Goal: Transaction & Acquisition: Book appointment/travel/reservation

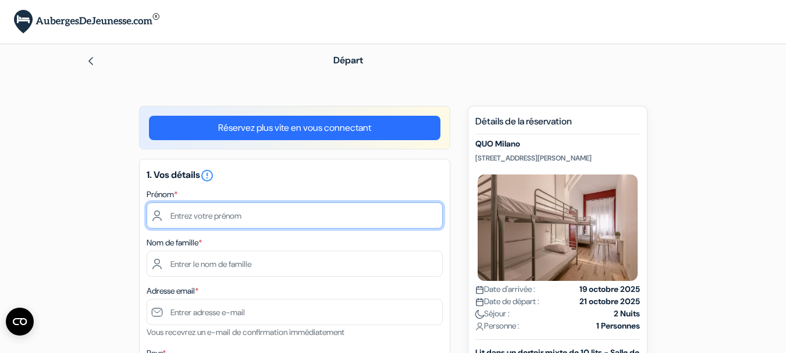
click at [325, 209] on input "text" at bounding box center [295, 215] width 296 height 26
type input "[PERSON_NAME]"
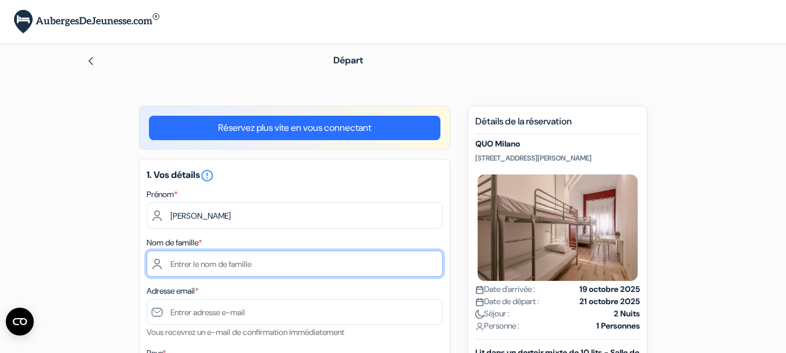
click at [251, 268] on input "text" at bounding box center [295, 264] width 296 height 26
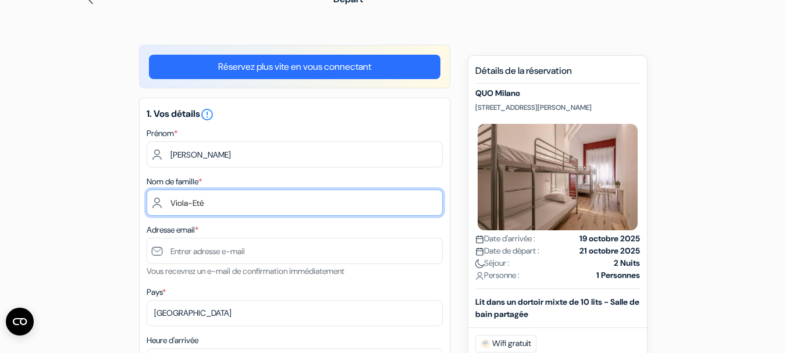
scroll to position [62, 0]
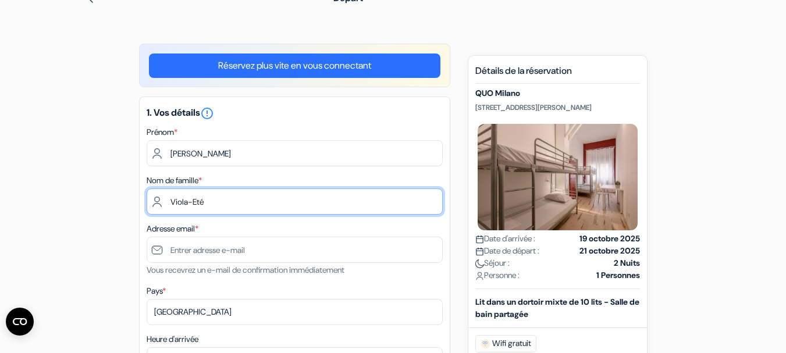
type input "Viola-Eté"
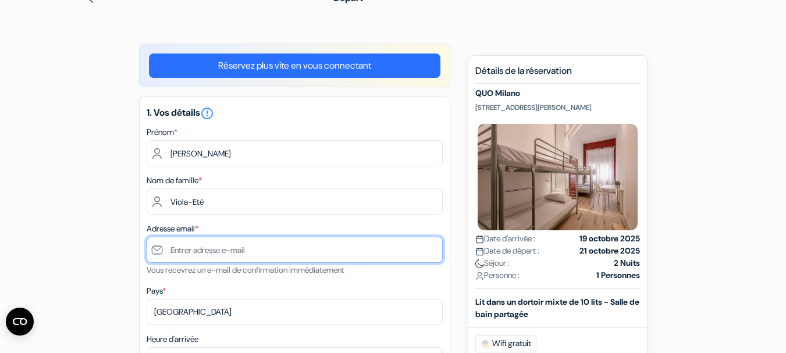
click at [257, 254] on input "text" at bounding box center [295, 250] width 296 height 26
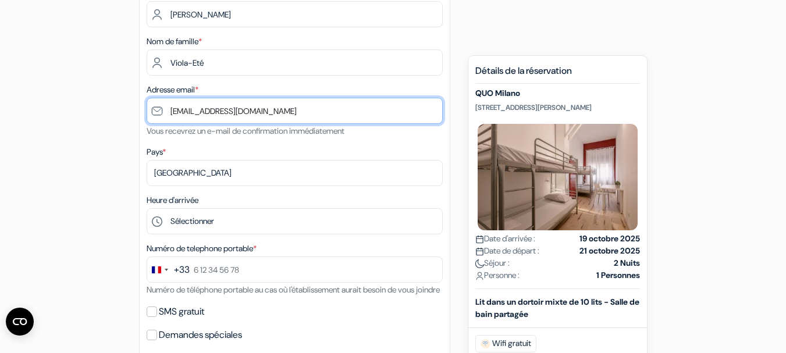
scroll to position [202, 0]
type input "[EMAIL_ADDRESS][DOMAIN_NAME]"
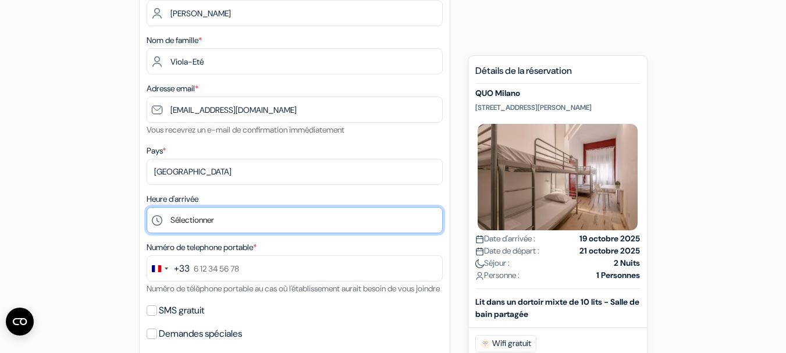
click at [261, 225] on select "Sélectionner 1:00 2:00 3:00 4:00 5:00 6:00 7:00 8:00 9:00 10:00 11:00 12:00 13:…" at bounding box center [295, 220] width 296 height 26
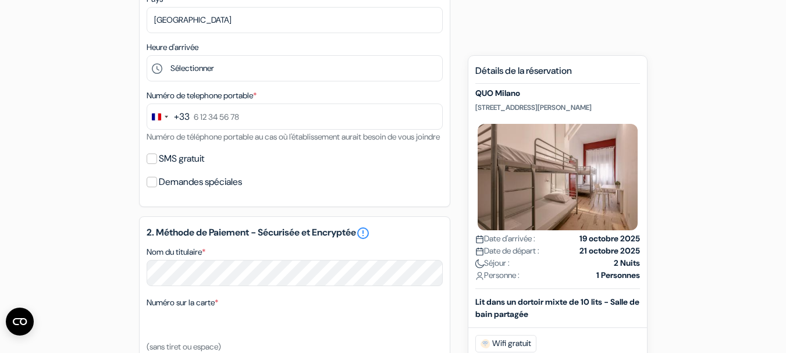
scroll to position [360, 0]
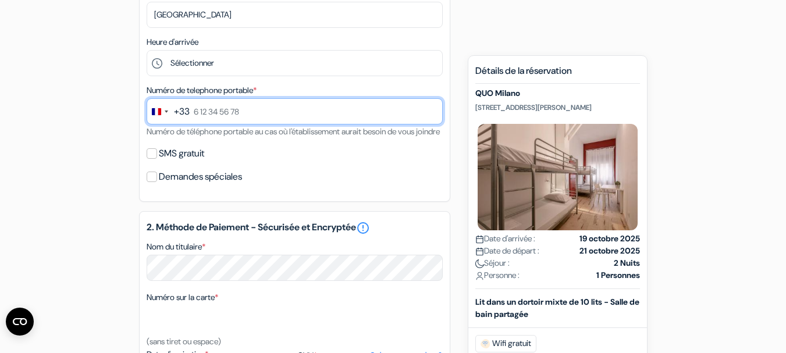
click at [200, 114] on input "text" at bounding box center [295, 111] width 296 height 26
type input "6 37 60 27 52"
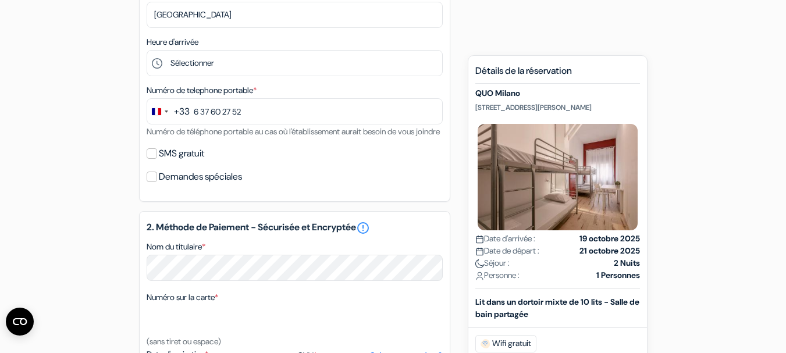
click at [172, 162] on label "SMS gratuit" at bounding box center [181, 153] width 45 height 16
click at [157, 159] on input "SMS gratuit" at bounding box center [152, 153] width 10 height 10
checkbox input "true"
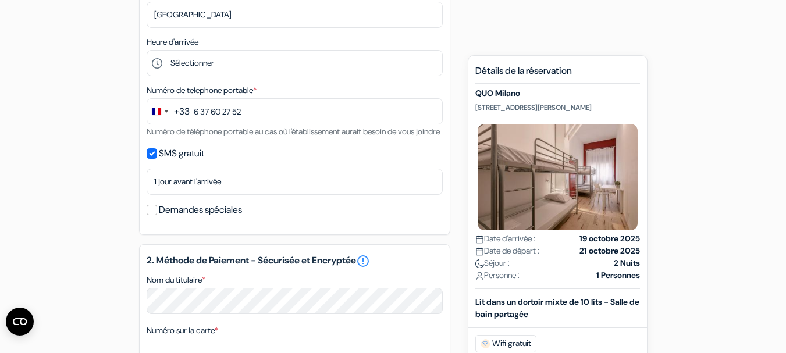
click at [168, 218] on label "Demandes spéciales" at bounding box center [200, 210] width 83 height 16
click at [157, 215] on input "Demandes spéciales" at bounding box center [152, 210] width 10 height 10
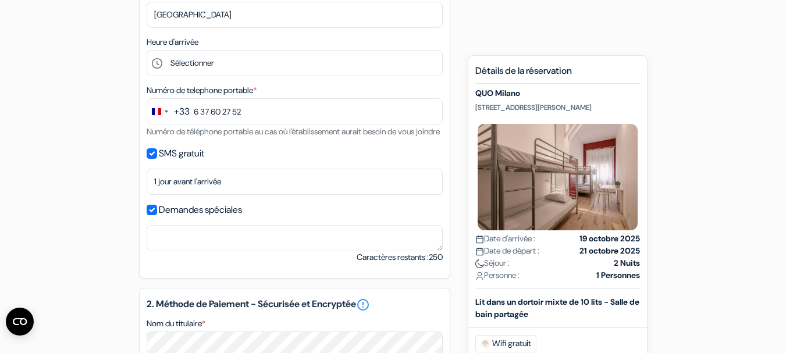
click at [168, 218] on label "Demandes spéciales" at bounding box center [200, 210] width 83 height 16
click at [157, 215] on input "Demandes spéciales" at bounding box center [152, 210] width 10 height 10
checkbox input "false"
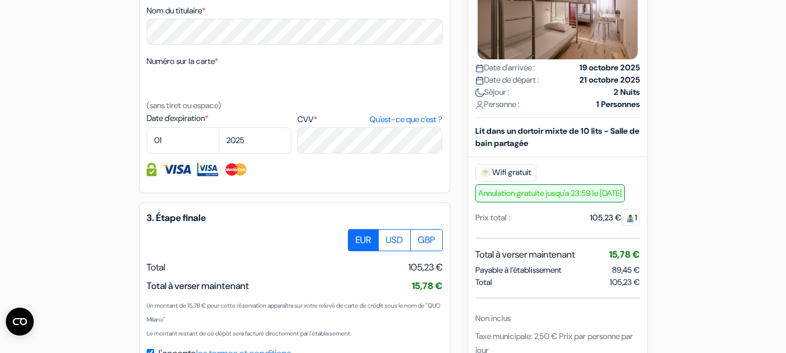
scroll to position [628, 0]
click at [170, 154] on select "01 02 03 04 05 06 07 08 09 10 11 12" at bounding box center [183, 141] width 73 height 26
select select "11"
click at [147, 142] on select "01 02 03 04 05 06 07 08 09 10 11 12" at bounding box center [183, 141] width 73 height 26
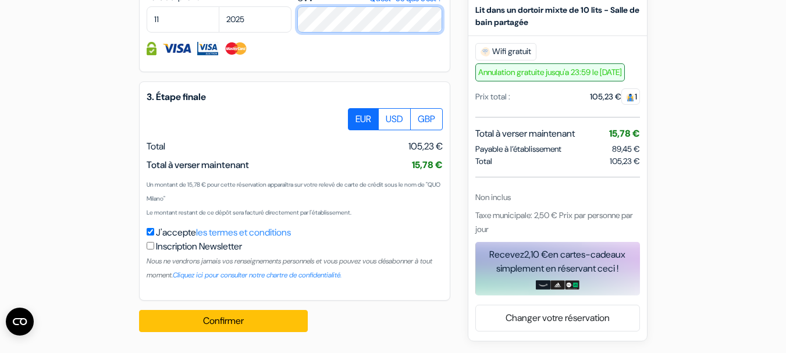
scroll to position [764, 0]
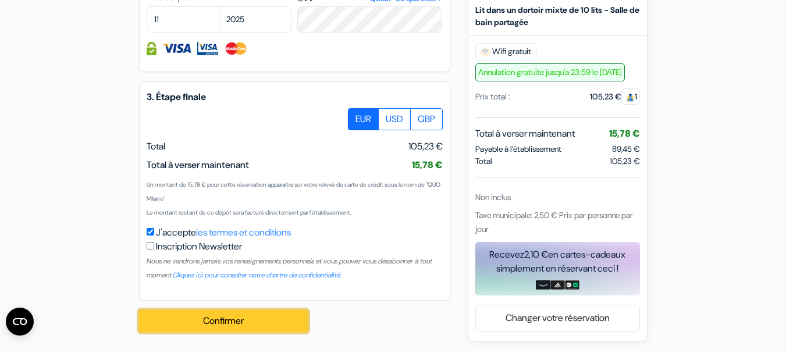
click at [215, 325] on button "Confirmer Loading..." at bounding box center [223, 321] width 169 height 22
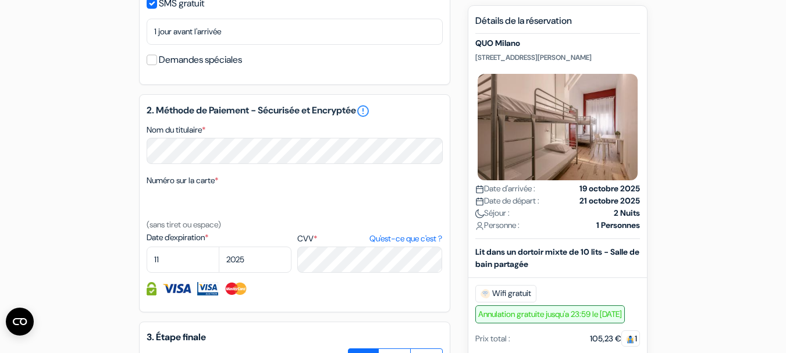
scroll to position [493, 0]
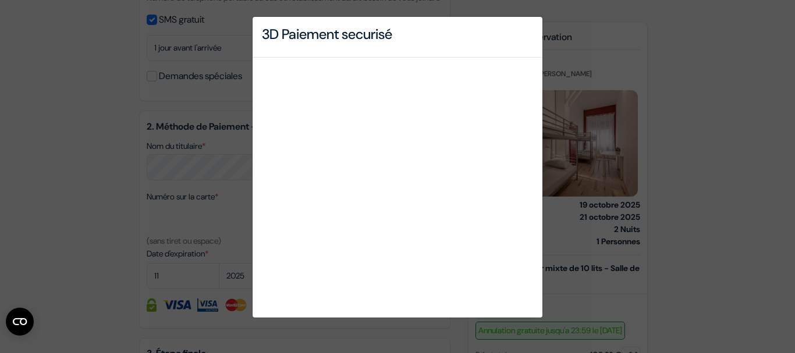
click at [171, 215] on div "3D Paiement securisé" at bounding box center [397, 176] width 795 height 353
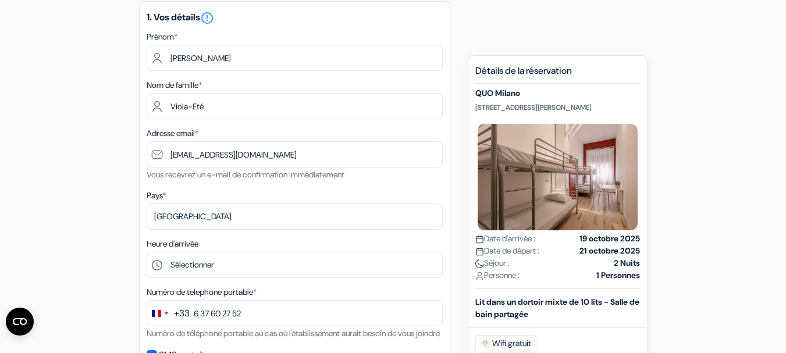
scroll to position [160, 0]
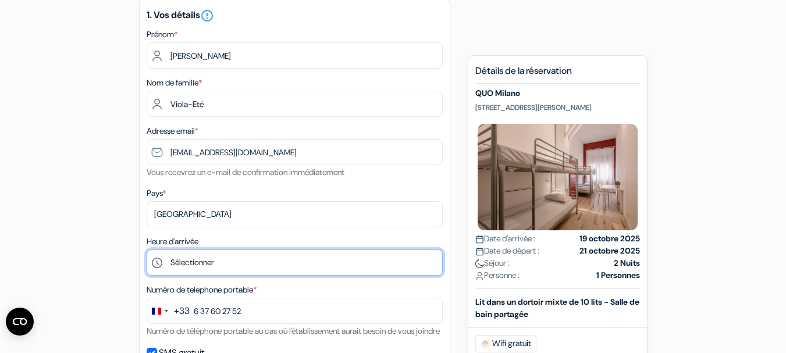
click at [232, 261] on select "Sélectionner 1:00 2:00 3:00 4:00 5:00 6:00 7:00 8:00 9:00 10:00 11:00 12:00 13:…" at bounding box center [295, 263] width 296 height 26
select select "17"
click at [147, 250] on select "Sélectionner 1:00 2:00 3:00 4:00 5:00 6:00 7:00 8:00 9:00 10:00 11:00 12:00 13:…" at bounding box center [295, 263] width 296 height 26
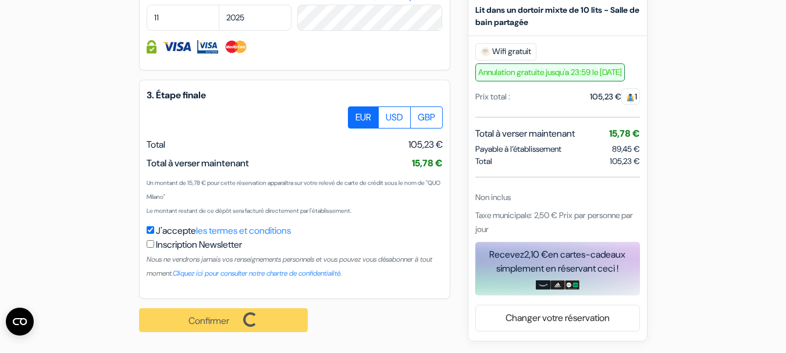
scroll to position [766, 0]
click at [211, 318] on div "Confirmer Loading... Traitement de la demande..." at bounding box center [230, 320] width 182 height 42
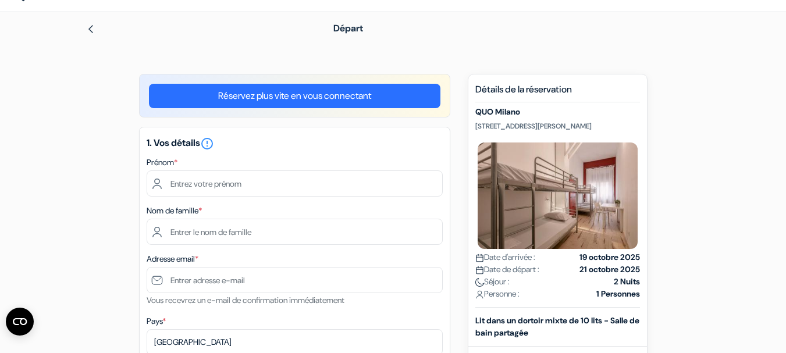
scroll to position [31, 0]
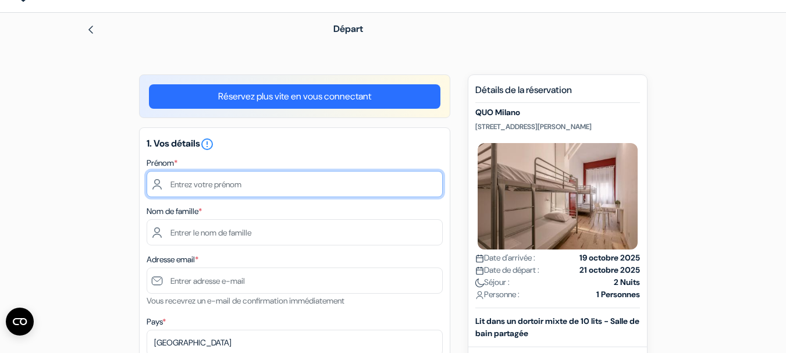
click at [218, 183] on input "text" at bounding box center [295, 184] width 296 height 26
type input "[PERSON_NAME]"
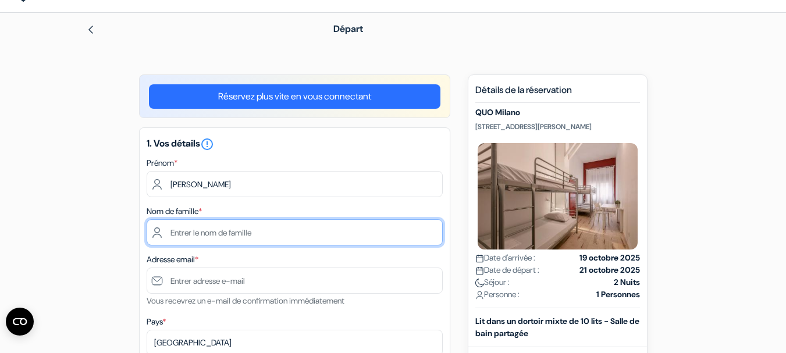
click at [216, 233] on input "text" at bounding box center [295, 232] width 296 height 26
type input "Viola-Eté"
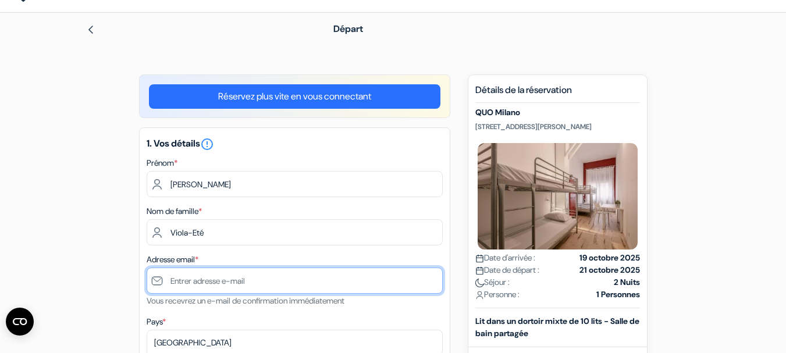
click at [216, 283] on input "text" at bounding box center [295, 281] width 296 height 26
type input "[EMAIL_ADDRESS][DOMAIN_NAME]"
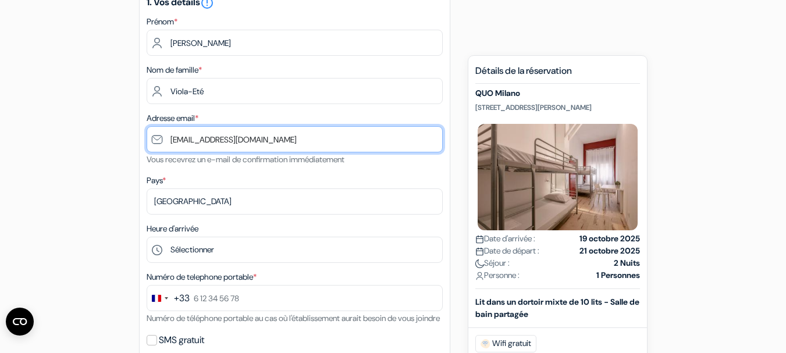
scroll to position [180, 0]
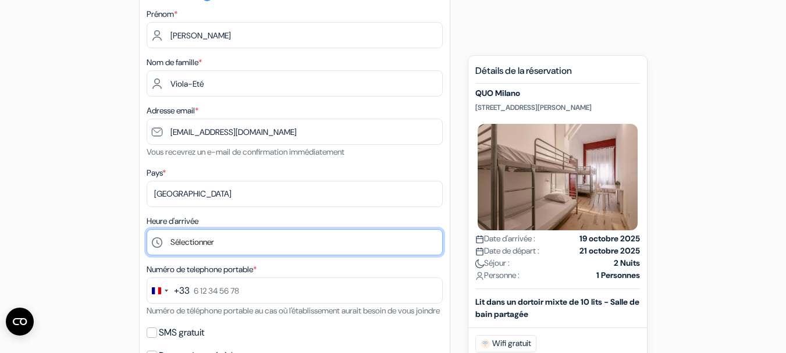
click at [215, 249] on select "Sélectionner 1:00 2:00 3:00 4:00 5:00 6:00 7:00 8:00 9:00 10:00 11:00 12:00 13:…" at bounding box center [295, 242] width 296 height 26
select select "17"
click at [147, 229] on select "Sélectionner 1:00 2:00 3:00 4:00 5:00 6:00 7:00 8:00 9:00 10:00 11:00 12:00 13:…" at bounding box center [295, 242] width 296 height 26
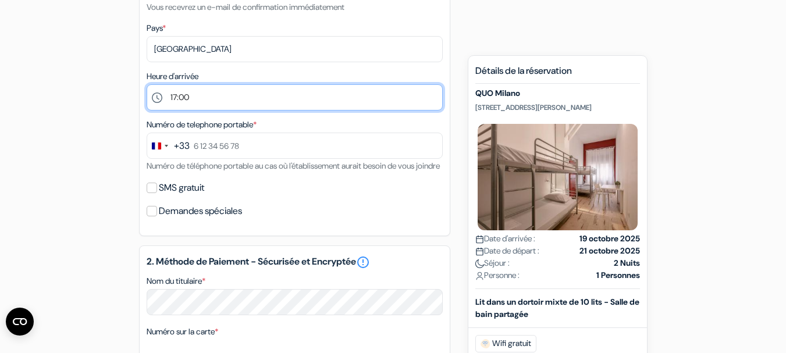
scroll to position [326, 0]
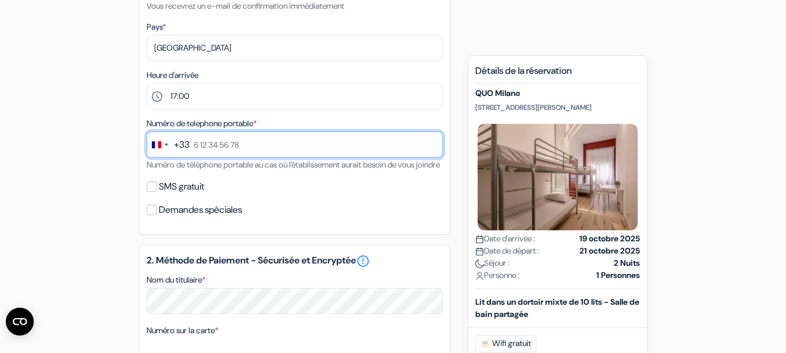
click at [206, 145] on input "text" at bounding box center [295, 144] width 296 height 26
type input "6 37 60 27 52"
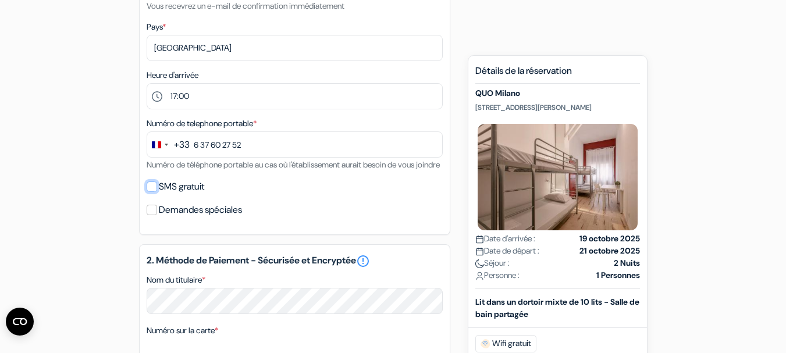
click at [151, 192] on input "SMS gratuit" at bounding box center [152, 187] width 10 height 10
checkbox input "true"
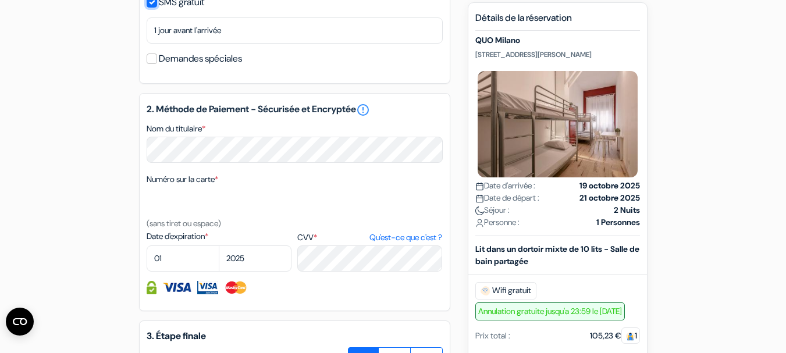
scroll to position [513, 0]
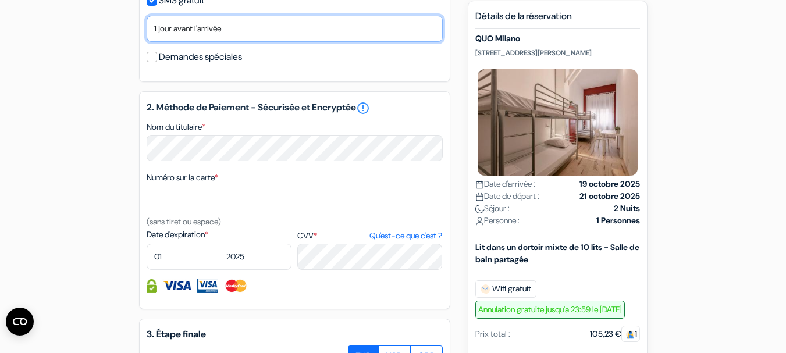
click at [248, 40] on select "Non merci Maintenant Le jour de votre arrivée 1 jour avant l'arrivée 2 jours av…" at bounding box center [295, 29] width 296 height 26
select select "2"
click at [147, 30] on select "Non merci Maintenant Le jour de votre arrivée 1 jour avant l'arrivée 2 jours av…" at bounding box center [295, 29] width 296 height 26
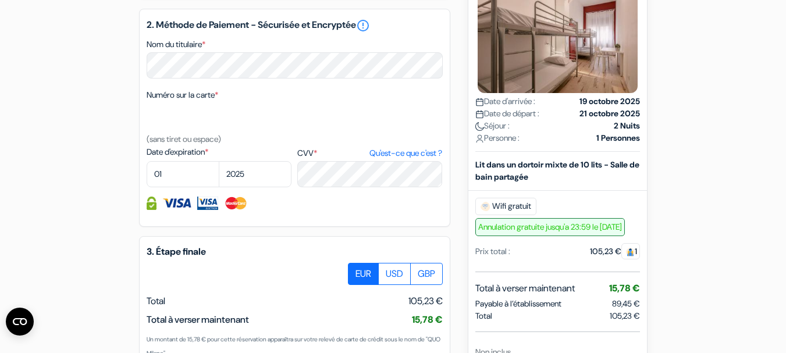
scroll to position [596, 0]
click at [184, 187] on select "01 02 03 04 05 06 07 08 09 10 11 12" at bounding box center [183, 174] width 73 height 26
select select "11"
click at [147, 175] on select "01 02 03 04 05 06 07 08 09 10 11 12" at bounding box center [183, 174] width 73 height 26
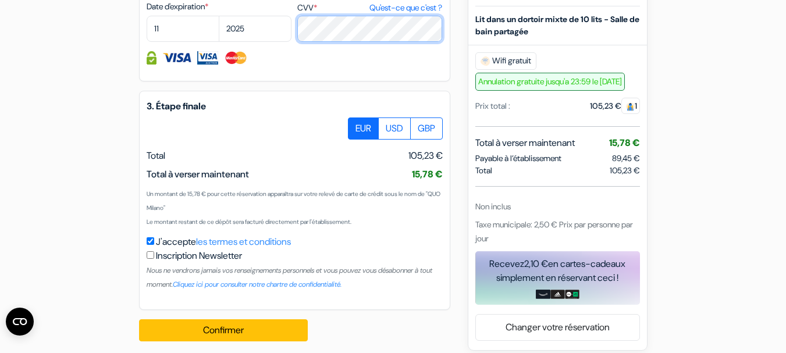
scroll to position [764, 0]
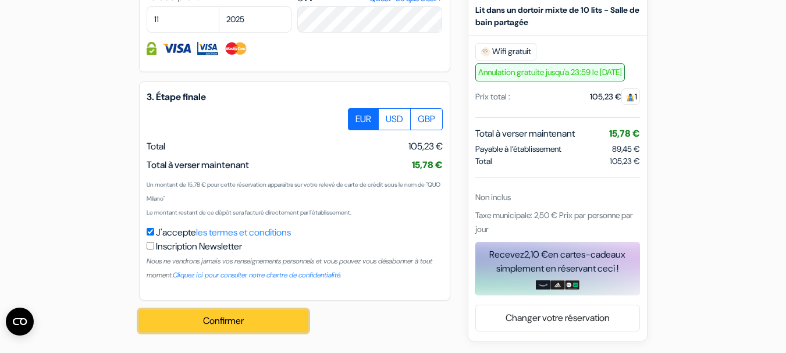
click at [218, 317] on button "Confirmer Loading..." at bounding box center [223, 321] width 169 height 22
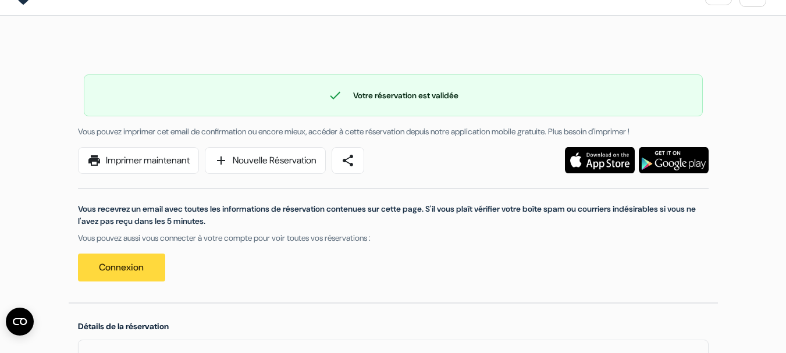
scroll to position [27, 0]
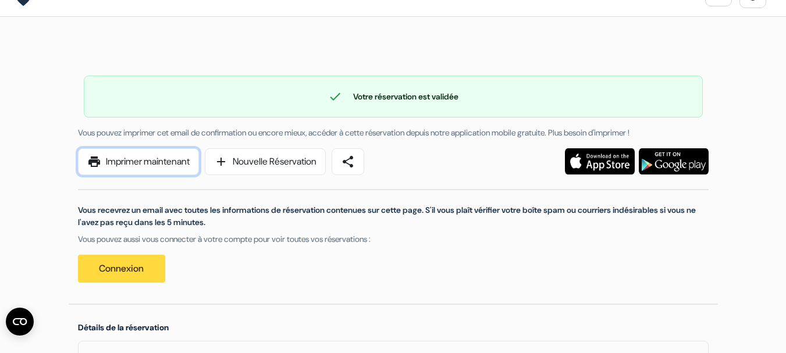
click at [150, 155] on link "print Imprimer maintenant" at bounding box center [138, 161] width 121 height 27
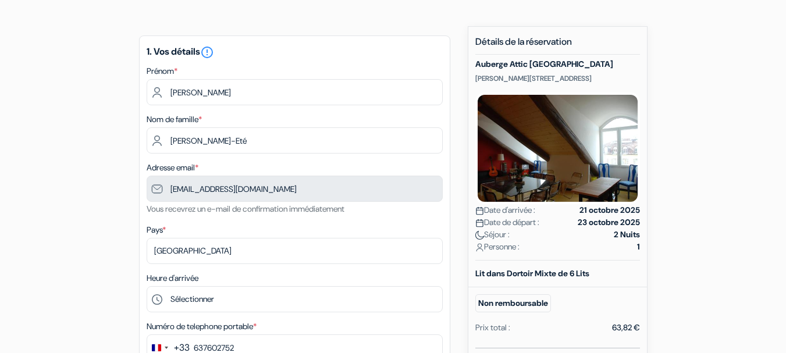
type input "6 37 60 27 52"
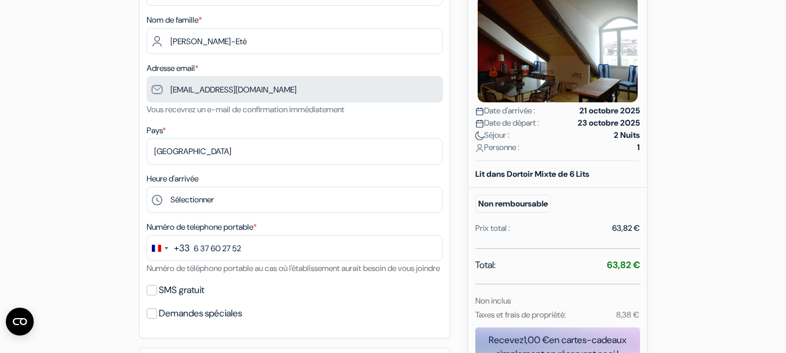
scroll to position [182, 0]
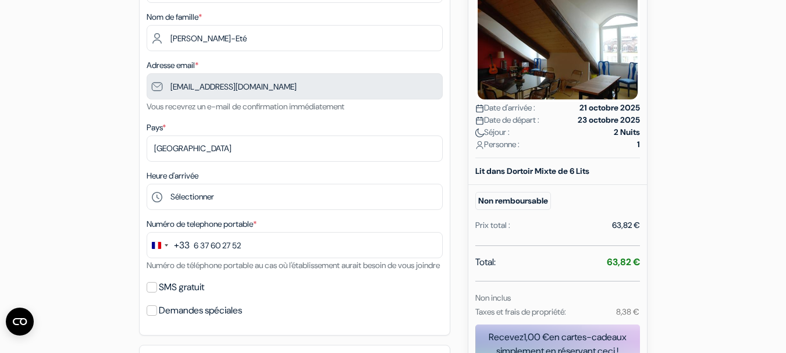
click at [56, 175] on form "Départ add_box Auberge Attic Torino Piazza Pietro Paleocapa 2, Turin, Italie" at bounding box center [393, 262] width 786 height 801
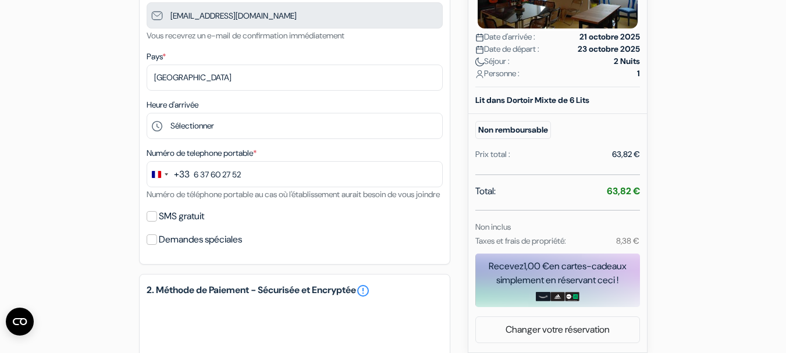
scroll to position [267, 0]
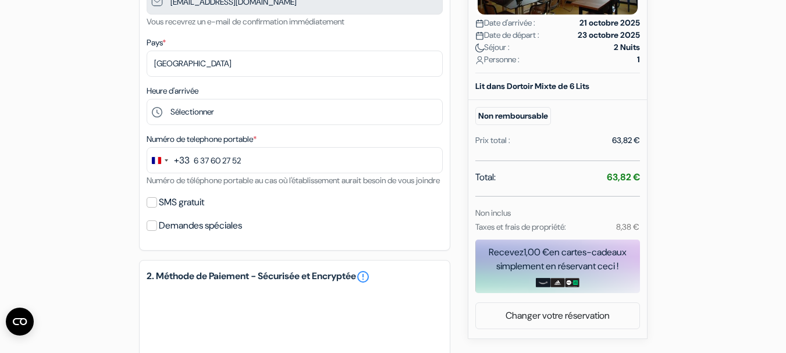
click at [180, 211] on label "SMS gratuit" at bounding box center [181, 202] width 45 height 16
click at [157, 208] on input "SMS gratuit" at bounding box center [152, 202] width 10 height 10
checkbox input "true"
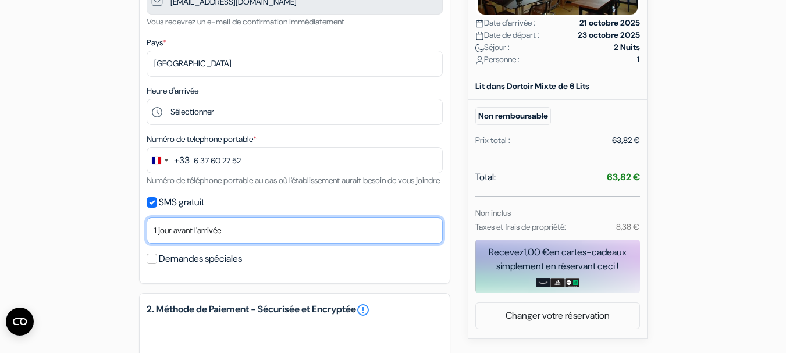
click at [182, 243] on select "Non merci Maintenant Le jour de votre arrivée 1 jour avant l'arrivée 2 jours av…" at bounding box center [295, 231] width 296 height 26
select select "2"
click at [147, 232] on select "Non merci Maintenant Le jour de votre arrivée 1 jour avant l'arrivée 2 jours av…" at bounding box center [295, 231] width 296 height 26
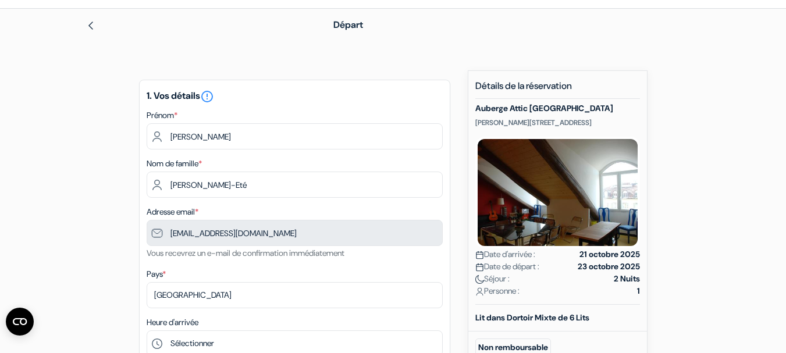
scroll to position [0, 0]
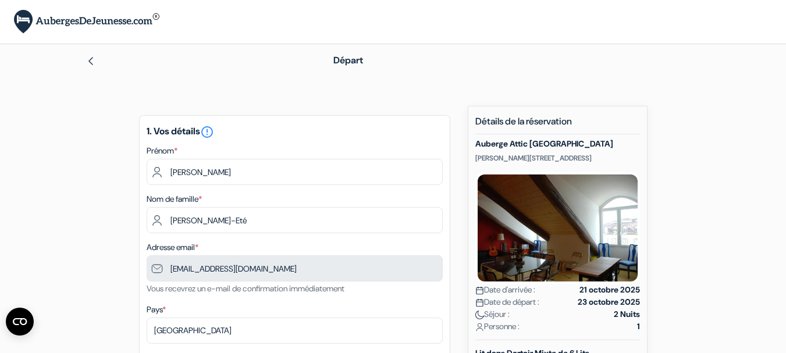
drag, startPoint x: 478, startPoint y: 158, endPoint x: 600, endPoint y: 155, distance: 122.2
click at [599, 154] on p "Piazza Pietro Paleocapa 2, Turin, Italie" at bounding box center [557, 158] width 165 height 9
click at [600, 157] on p "Piazza Pietro Paleocapa 2, Turin, Italie" at bounding box center [557, 158] width 165 height 9
drag, startPoint x: 600, startPoint y: 156, endPoint x: 474, endPoint y: 156, distance: 126.3
click at [474, 156] on div "Nouvelle Réservation Détails de la réservation Auberge Attic Torino Piazza Piet…" at bounding box center [558, 356] width 180 height 500
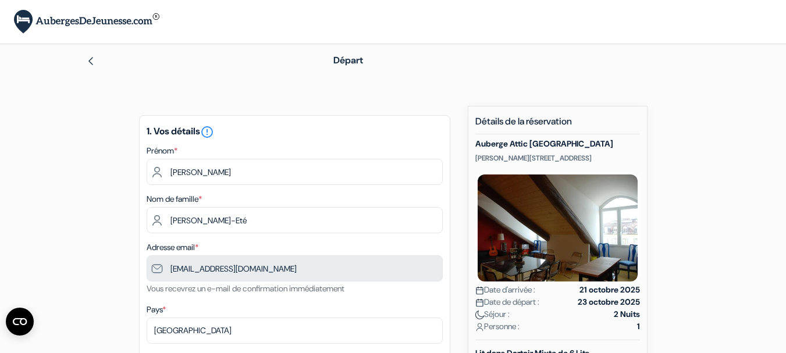
click at [482, 156] on p "Piazza Pietro Paleocapa 2, Turin, Italie" at bounding box center [557, 158] width 165 height 9
drag, startPoint x: 475, startPoint y: 157, endPoint x: 611, endPoint y: 155, distance: 136.2
click at [611, 155] on p "Piazza Pietro Paleocapa 2, Turin, Italie" at bounding box center [557, 158] width 165 height 9
copy p "Piazza Pietro Paleocapa 2, Turin, Italie"
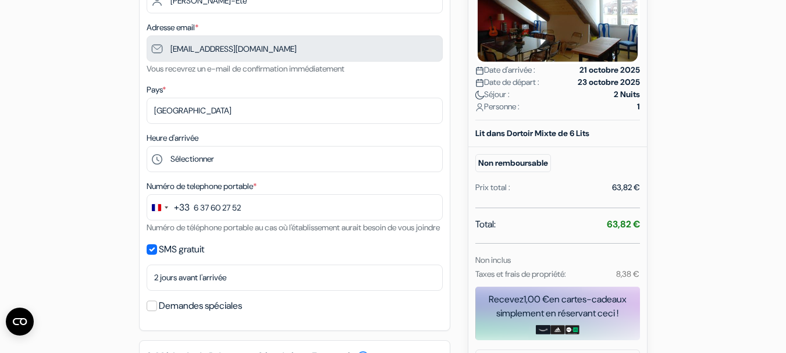
scroll to position [250, 0]
